Goal: Information Seeking & Learning: Learn about a topic

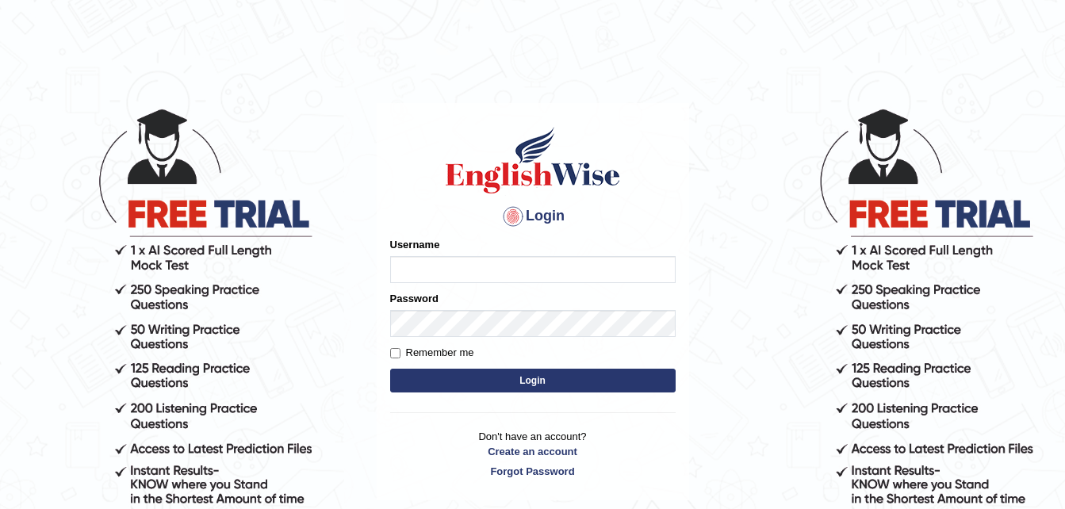
click at [419, 271] on input "Username" at bounding box center [533, 269] width 286 height 27
type input "sristyFerdous"
click at [439, 378] on button "Login" at bounding box center [533, 381] width 286 height 24
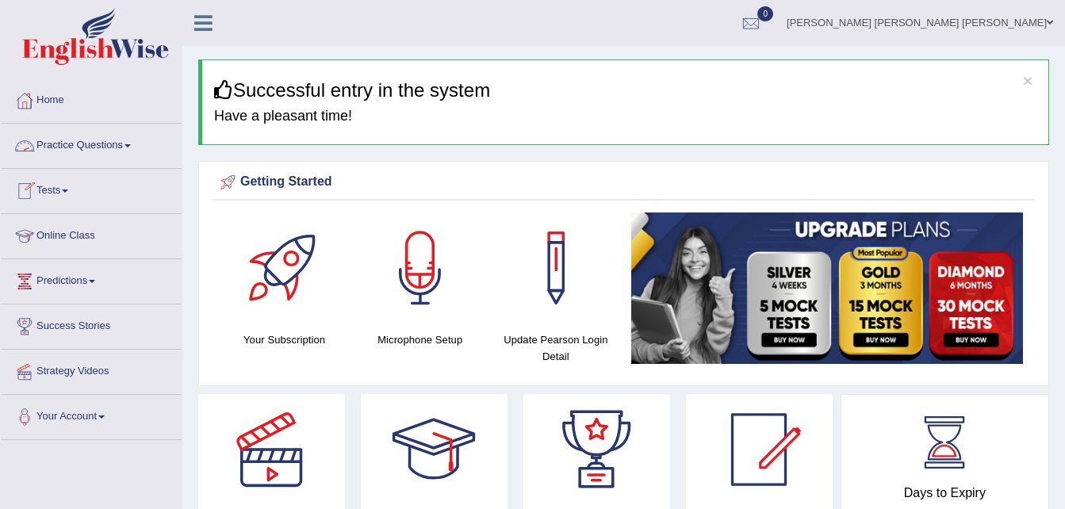
click at [130, 142] on link "Practice Questions" at bounding box center [91, 144] width 181 height 40
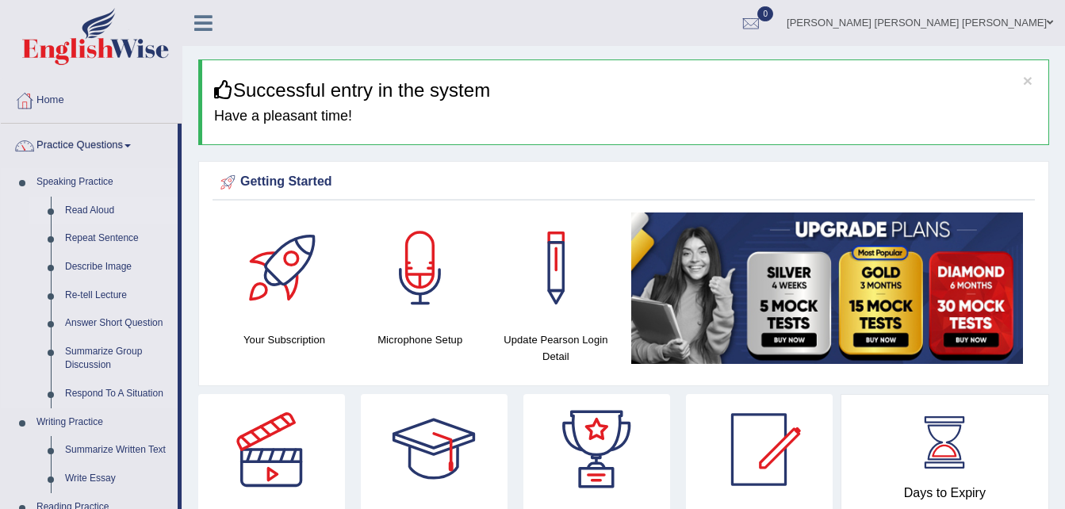
click at [98, 209] on link "Read Aloud" at bounding box center [118, 211] width 120 height 29
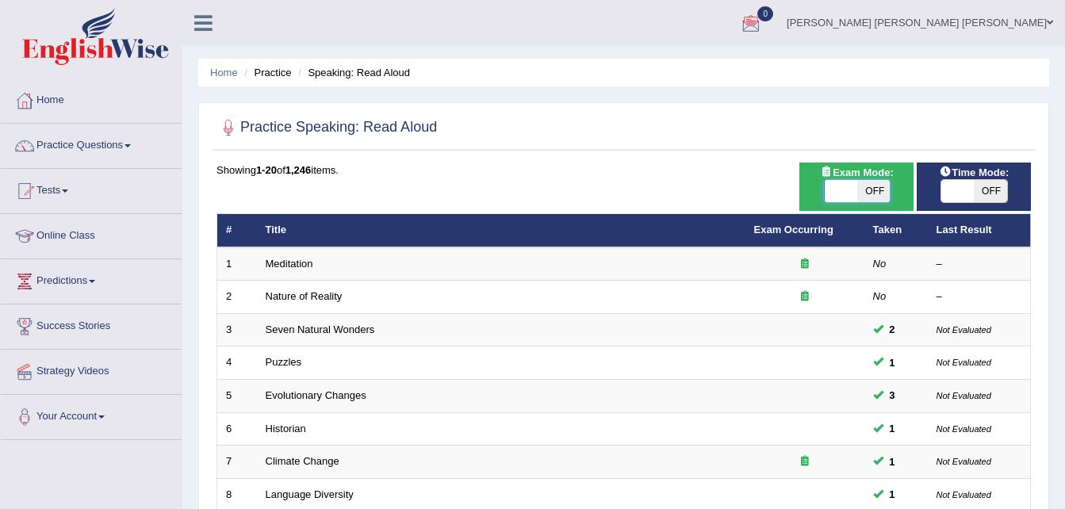
click at [835, 192] on span at bounding box center [840, 191] width 33 height 22
click at [867, 190] on span "OFF" at bounding box center [873, 191] width 33 height 22
checkbox input "true"
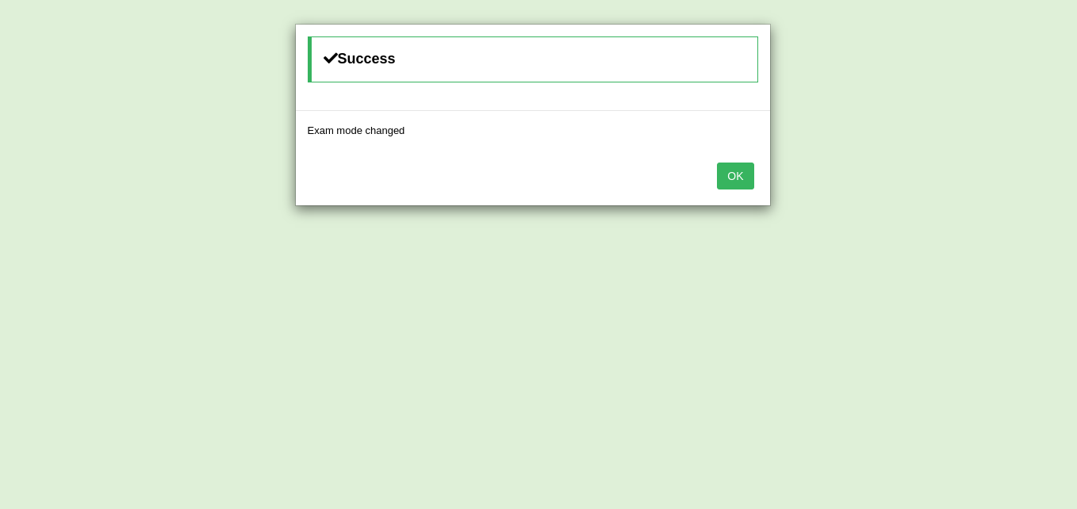
click at [742, 177] on button "OK" at bounding box center [735, 176] width 36 height 27
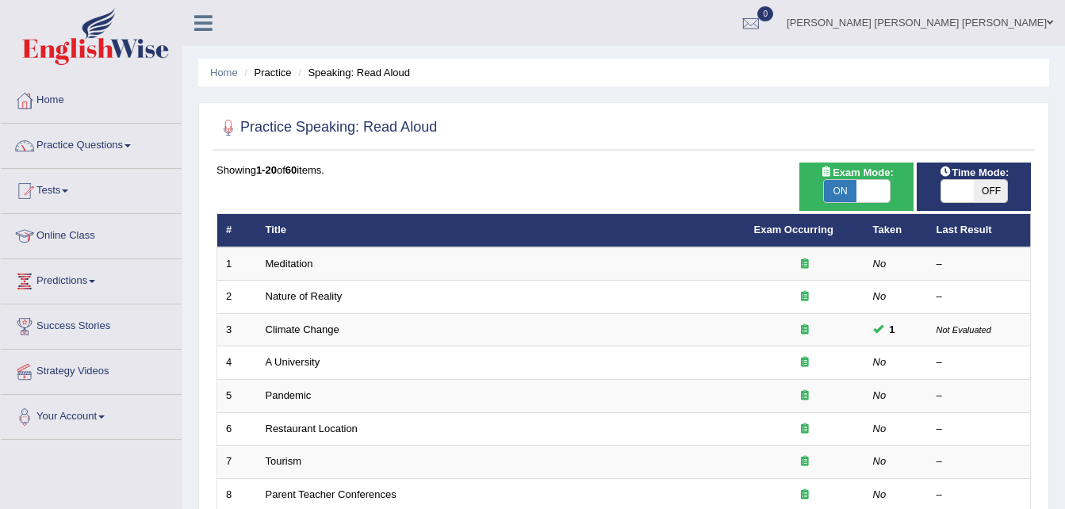
click at [992, 190] on span "OFF" at bounding box center [990, 191] width 33 height 22
checkbox input "true"
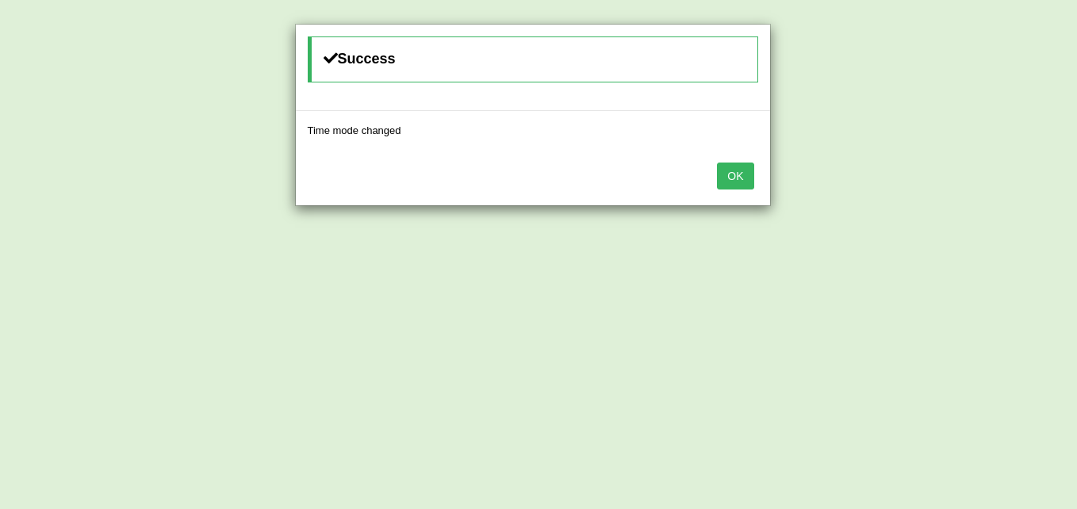
click at [737, 171] on button "OK" at bounding box center [735, 176] width 36 height 27
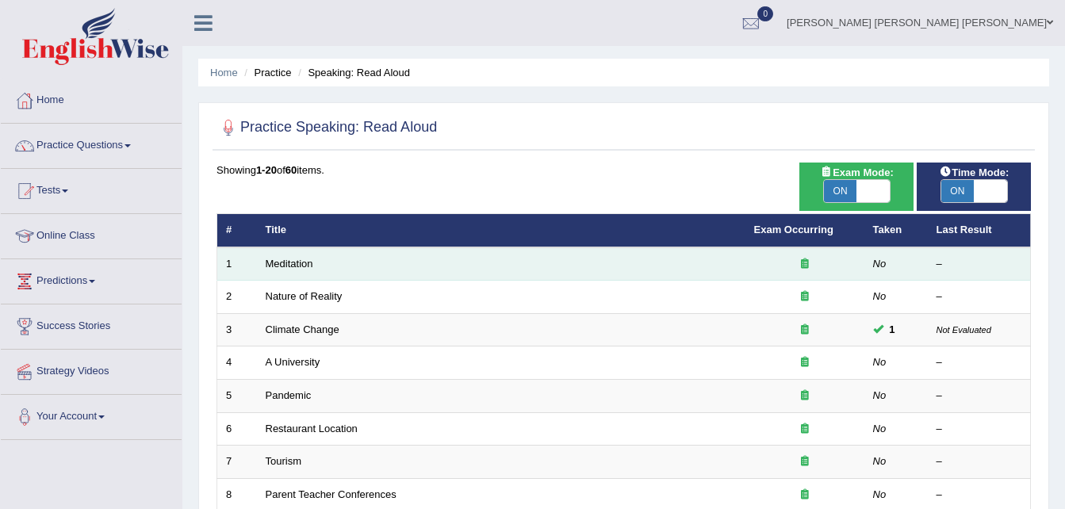
click at [805, 260] on icon at bounding box center [805, 264] width 8 height 10
click at [868, 265] on td "No" at bounding box center [896, 263] width 63 height 33
click at [848, 269] on div at bounding box center [805, 264] width 102 height 15
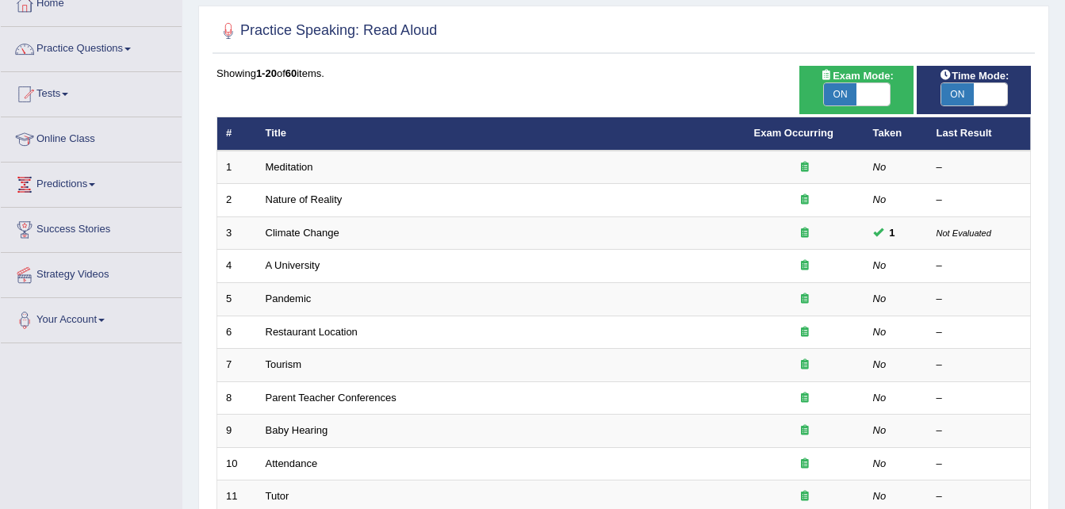
scroll to position [58, 0]
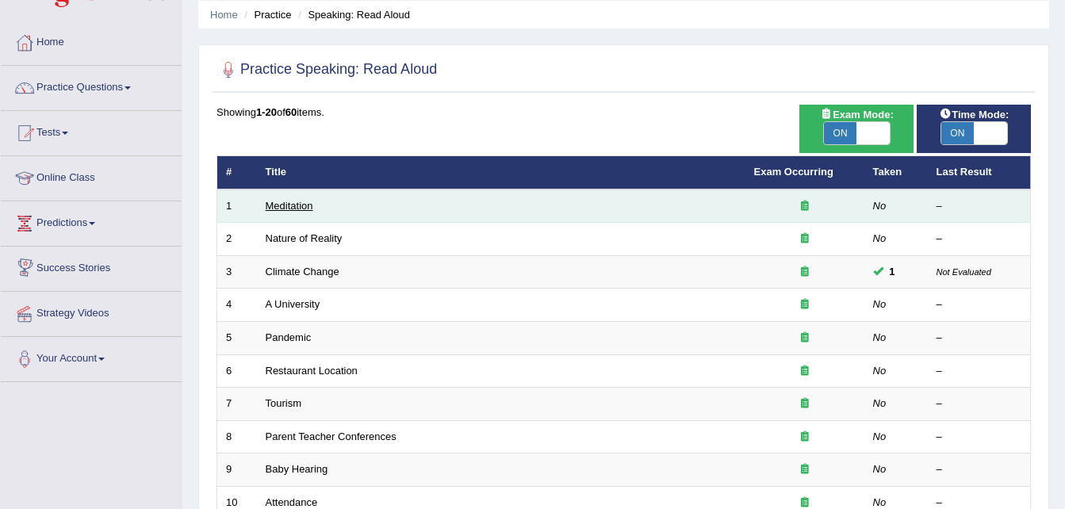
click at [278, 211] on link "Meditation" at bounding box center [290, 206] width 48 height 12
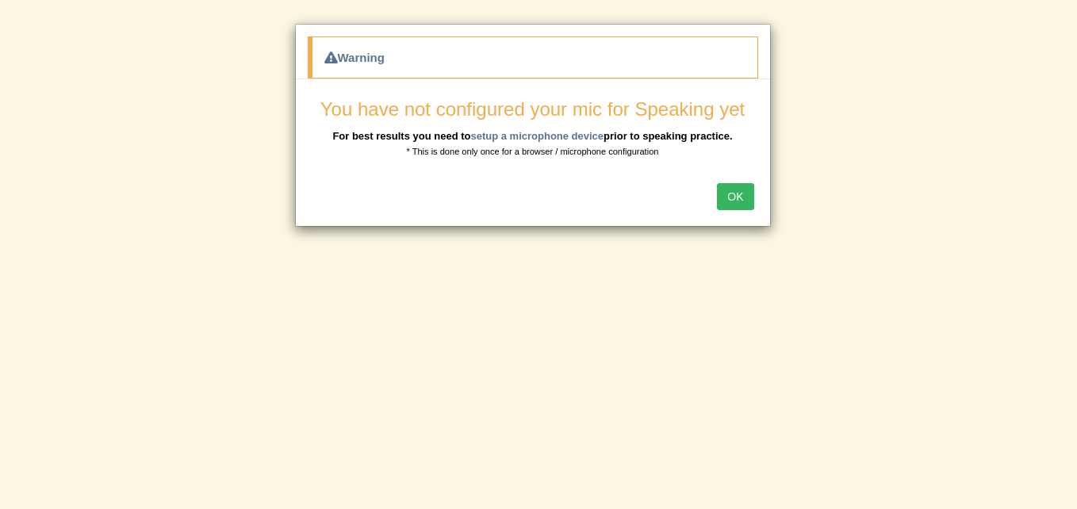
click at [731, 195] on button "OK" at bounding box center [735, 196] width 36 height 27
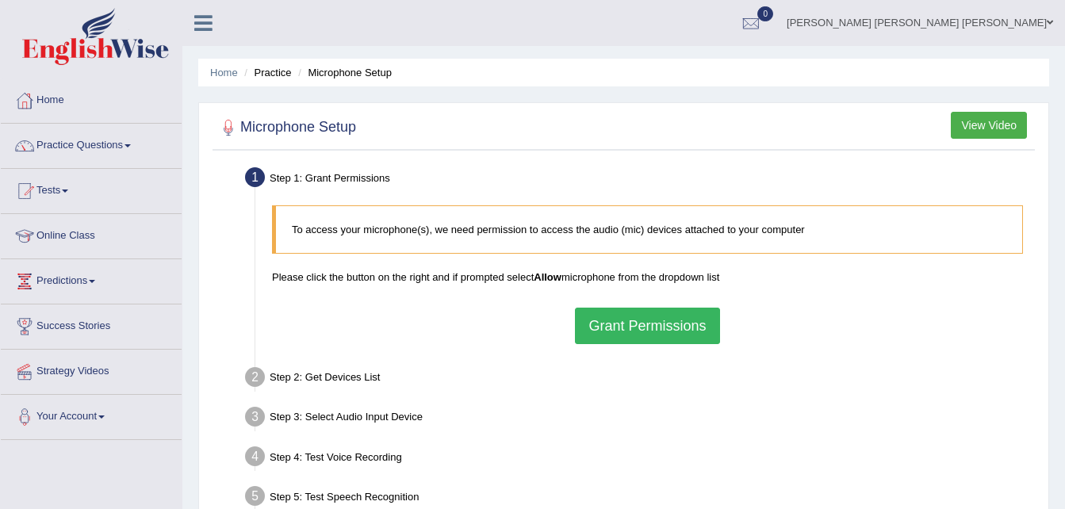
click at [664, 327] on button "Grant Permissions" at bounding box center [647, 326] width 144 height 36
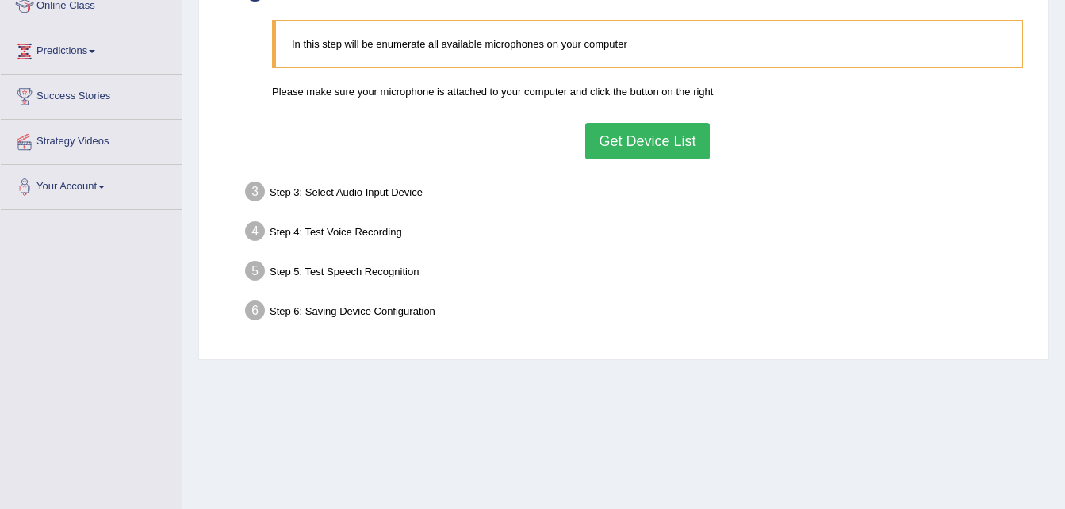
scroll to position [230, 0]
click at [670, 136] on button "Get Device List" at bounding box center [647, 141] width 124 height 36
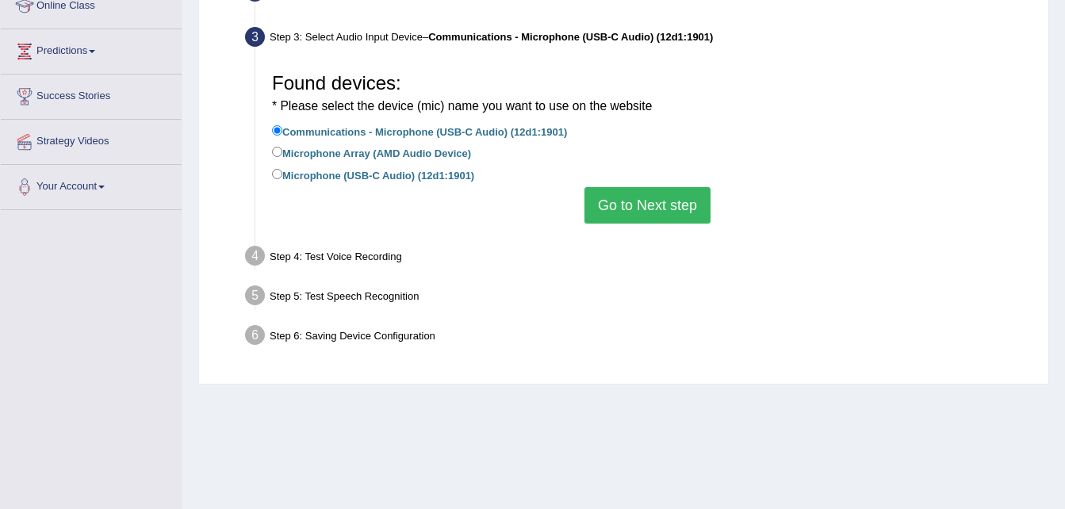
click at [641, 199] on button "Go to Next step" at bounding box center [648, 205] width 126 height 36
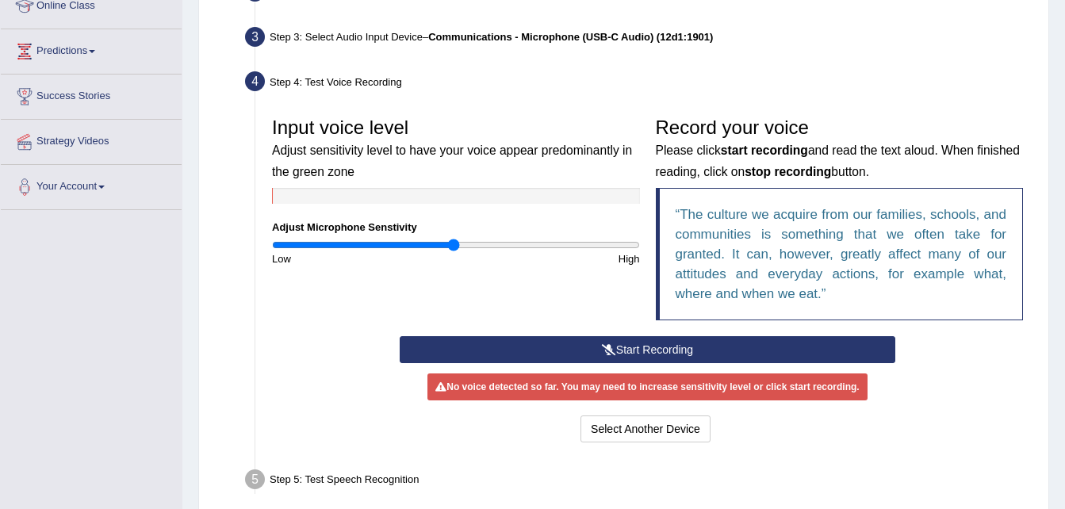
click at [640, 341] on button "Start Recording" at bounding box center [648, 349] width 496 height 27
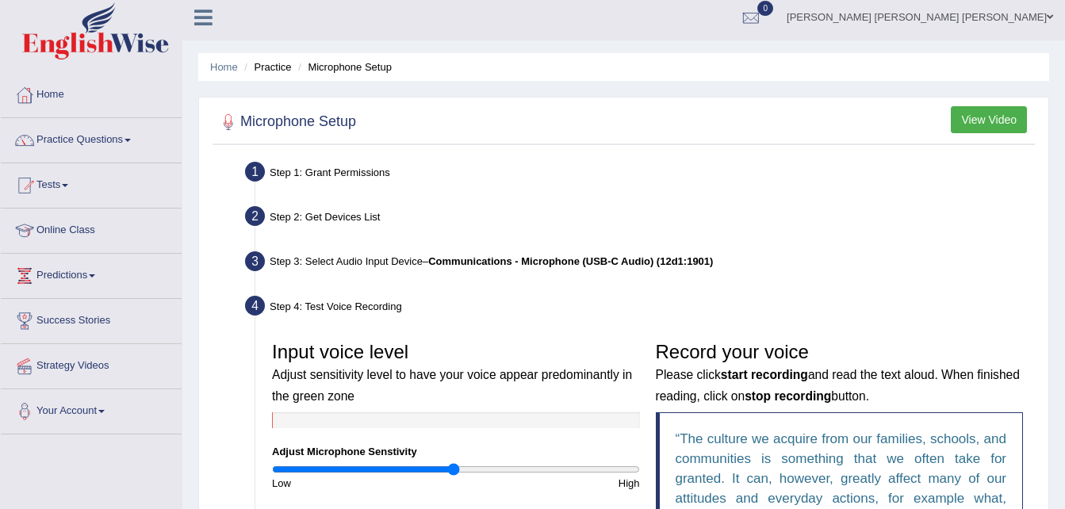
scroll to position [0, 0]
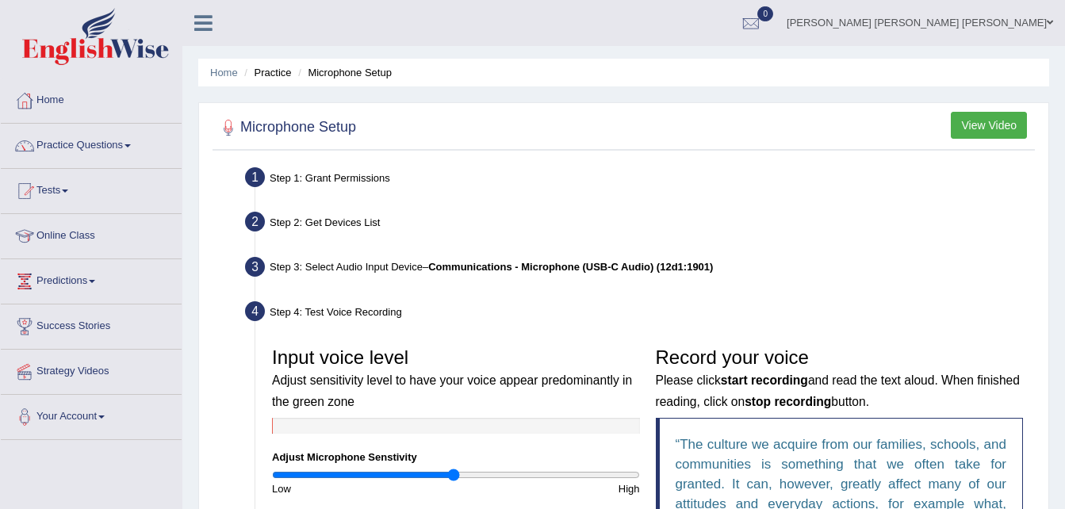
click at [996, 129] on button "View Video" at bounding box center [989, 125] width 76 height 27
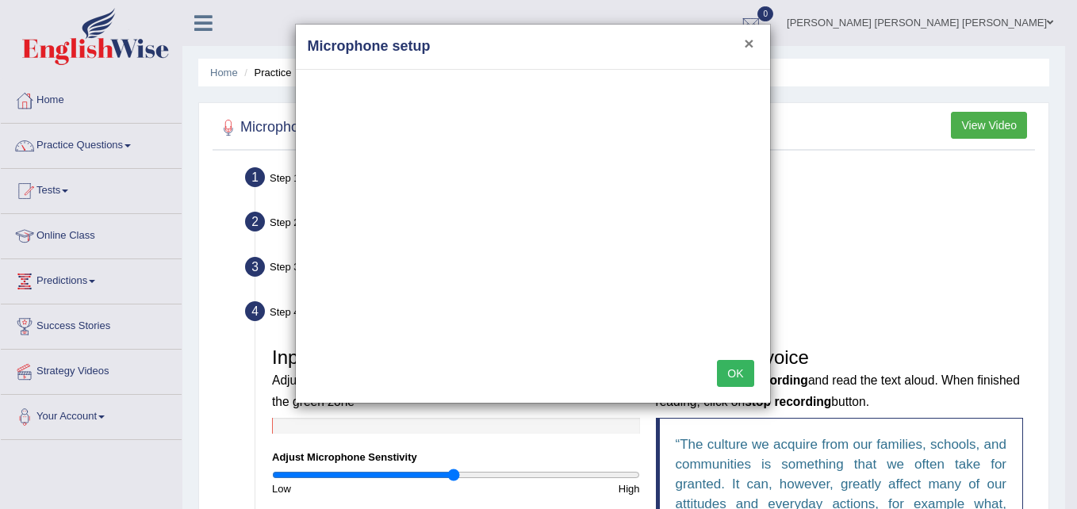
click at [750, 42] on button "×" at bounding box center [749, 43] width 10 height 17
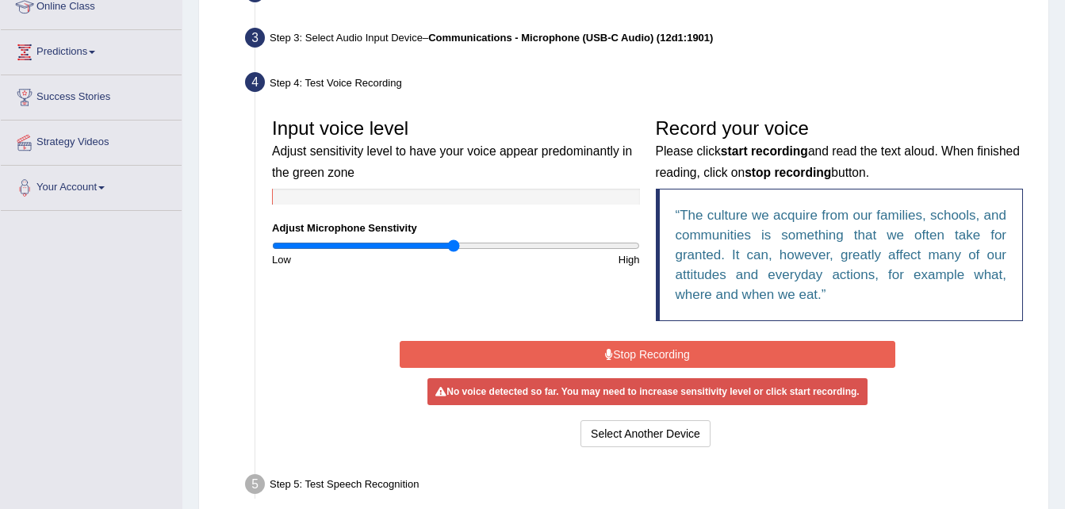
scroll to position [232, 0]
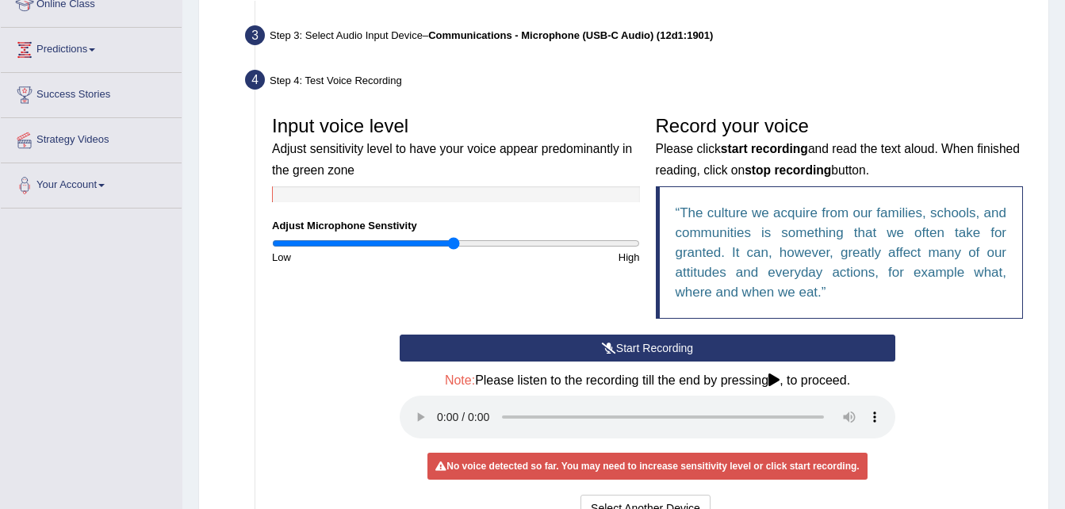
click at [517, 344] on button "Start Recording" at bounding box center [648, 348] width 496 height 27
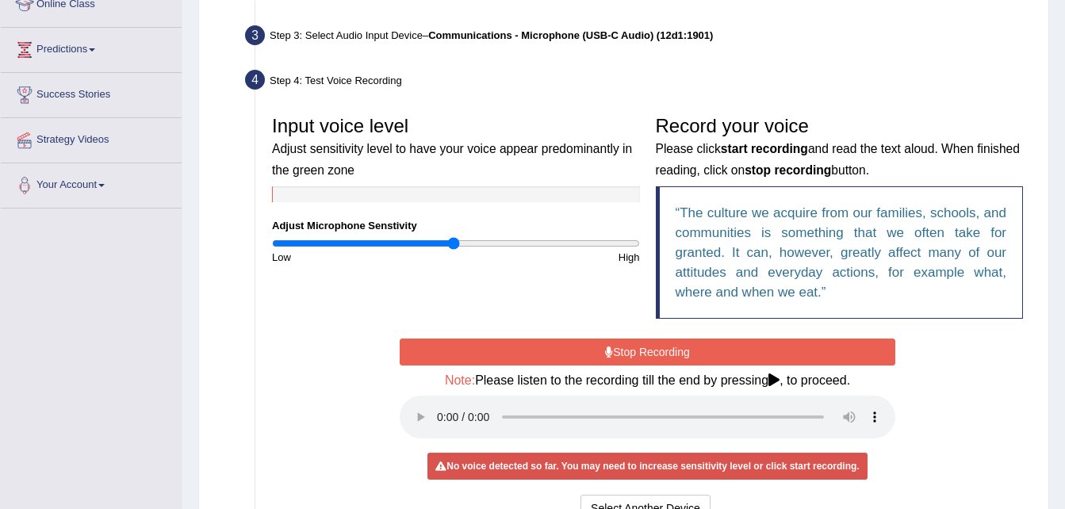
click at [777, 381] on icon at bounding box center [774, 380] width 11 height 13
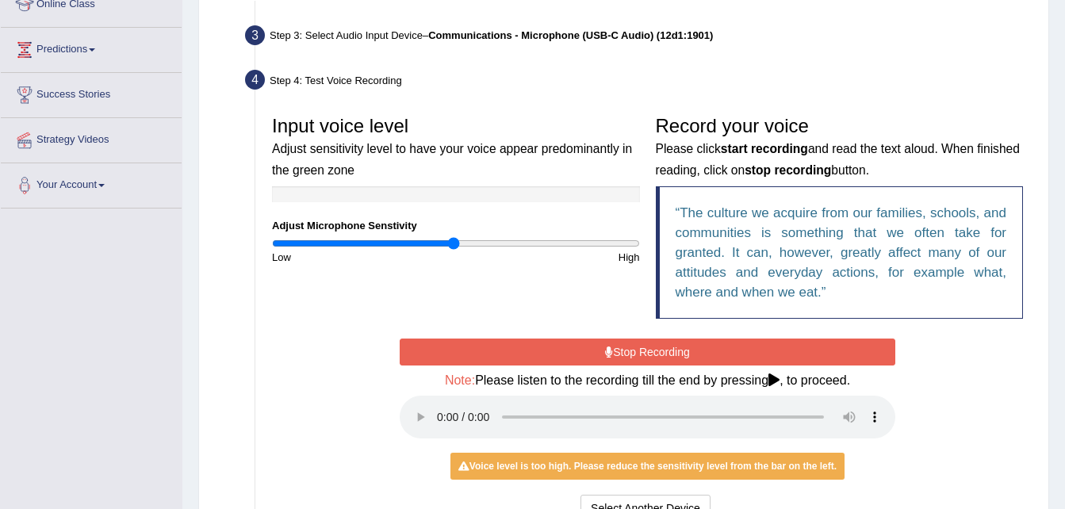
click at [772, 385] on icon at bounding box center [774, 380] width 11 height 13
click at [294, 183] on div "Input voice level Adjust sensitivity level to have your voice appear predominan…" at bounding box center [456, 186] width 384 height 157
click at [340, 194] on div at bounding box center [456, 194] width 368 height 16
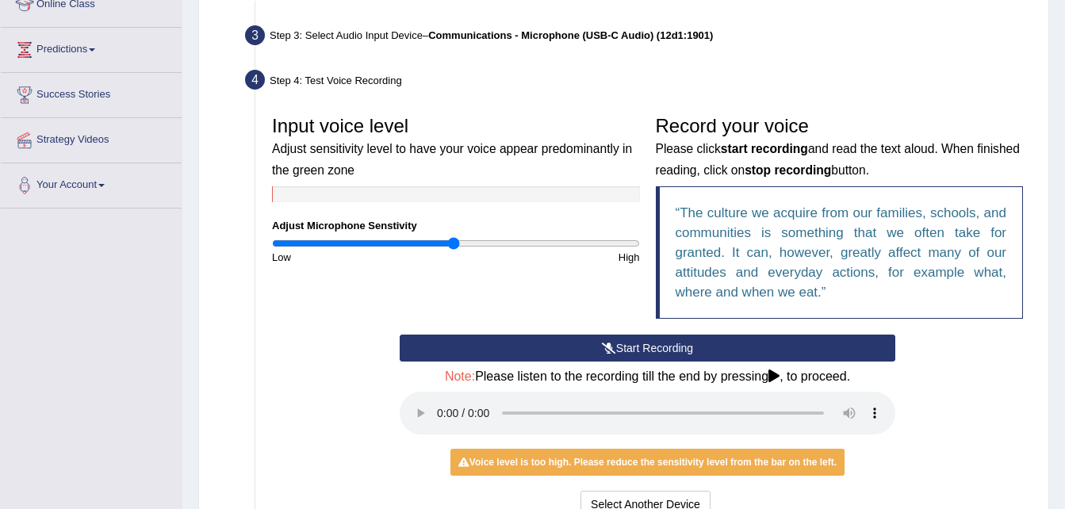
click at [666, 341] on button "Start Recording" at bounding box center [648, 348] width 496 height 27
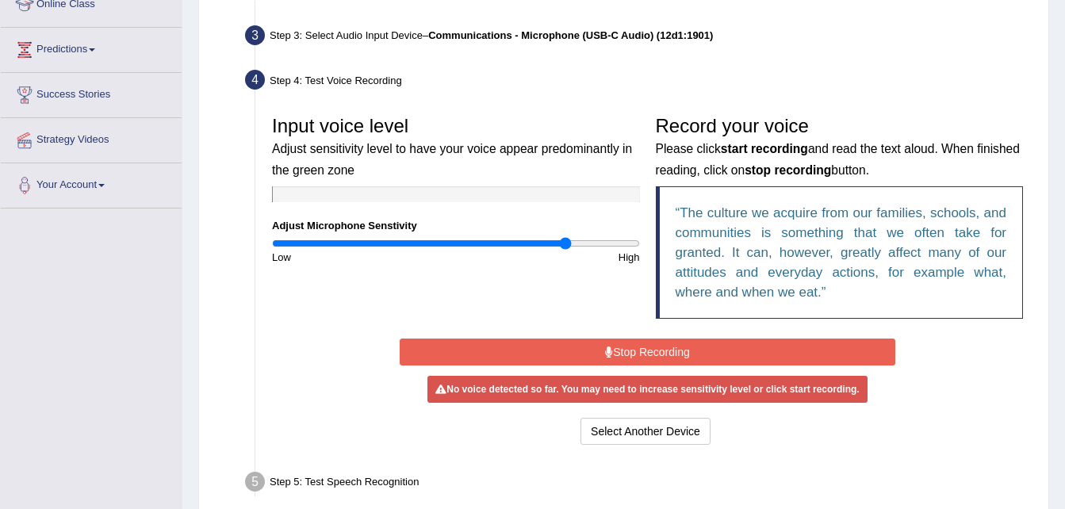
drag, startPoint x: 455, startPoint y: 247, endPoint x: 564, endPoint y: 258, distance: 110.0
click at [564, 250] on input "range" at bounding box center [456, 243] width 368 height 13
click at [474, 347] on button "Stop Recording" at bounding box center [648, 352] width 496 height 27
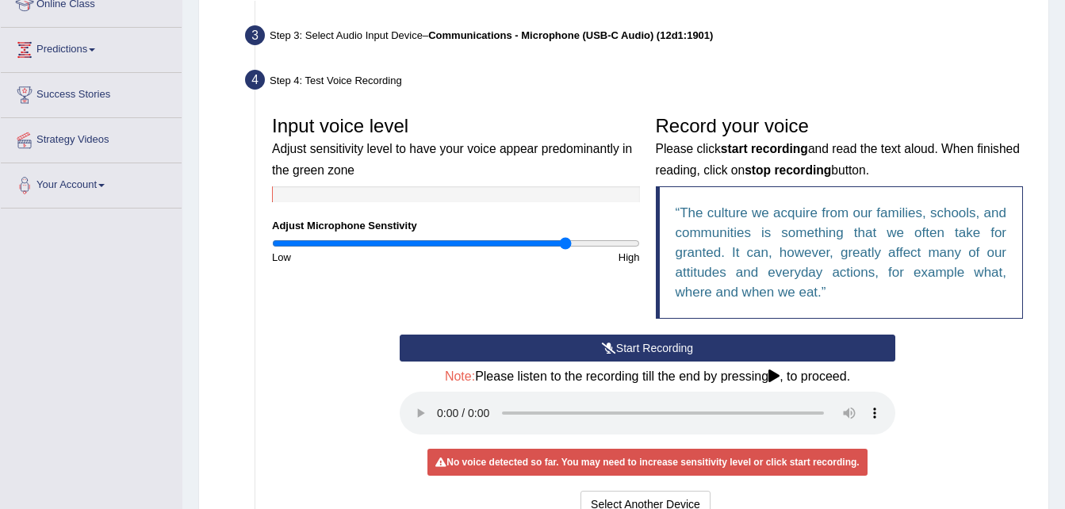
click at [498, 351] on button "Start Recording" at bounding box center [648, 348] width 496 height 27
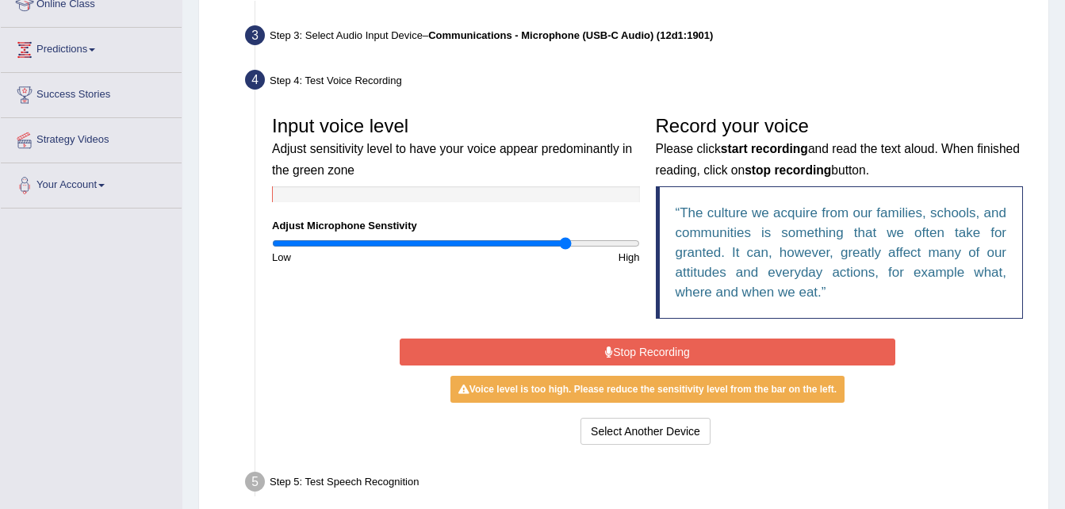
click at [585, 345] on button "Stop Recording" at bounding box center [648, 352] width 496 height 27
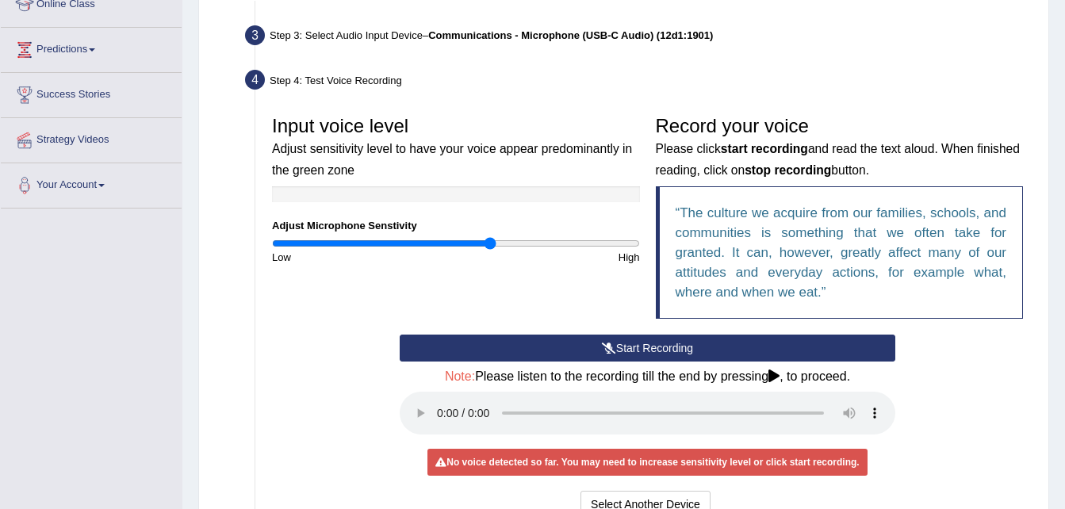
drag, startPoint x: 566, startPoint y: 247, endPoint x: 489, endPoint y: 275, distance: 82.5
click at [489, 250] on input "range" at bounding box center [456, 243] width 368 height 13
drag, startPoint x: 489, startPoint y: 244, endPoint x: 639, endPoint y: 263, distance: 151.1
click at [639, 250] on input "range" at bounding box center [456, 243] width 368 height 13
drag, startPoint x: 631, startPoint y: 240, endPoint x: 501, endPoint y: 255, distance: 131.8
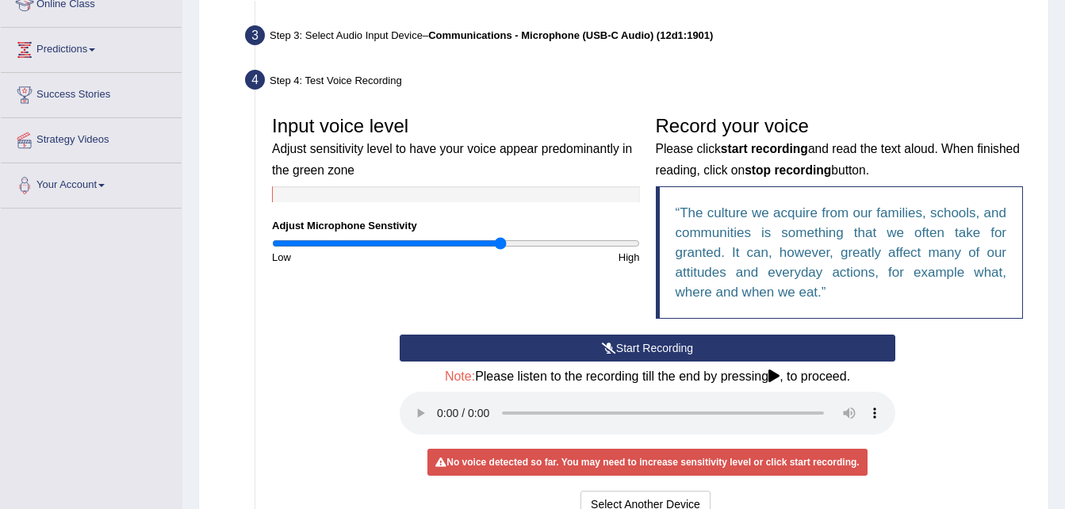
type input "1.26"
click at [501, 250] on input "range" at bounding box center [456, 243] width 368 height 13
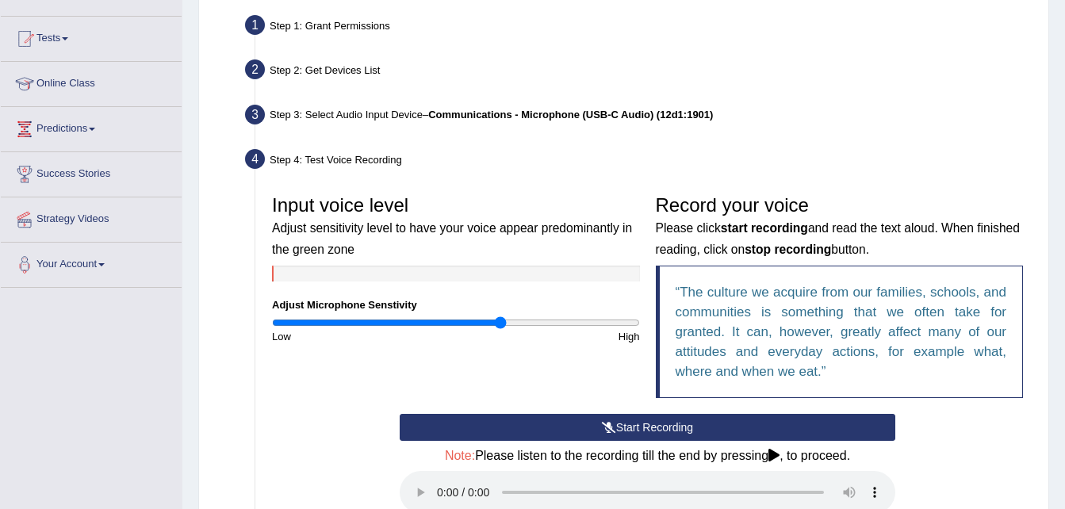
scroll to position [33, 0]
